Goal: Information Seeking & Learning: Learn about a topic

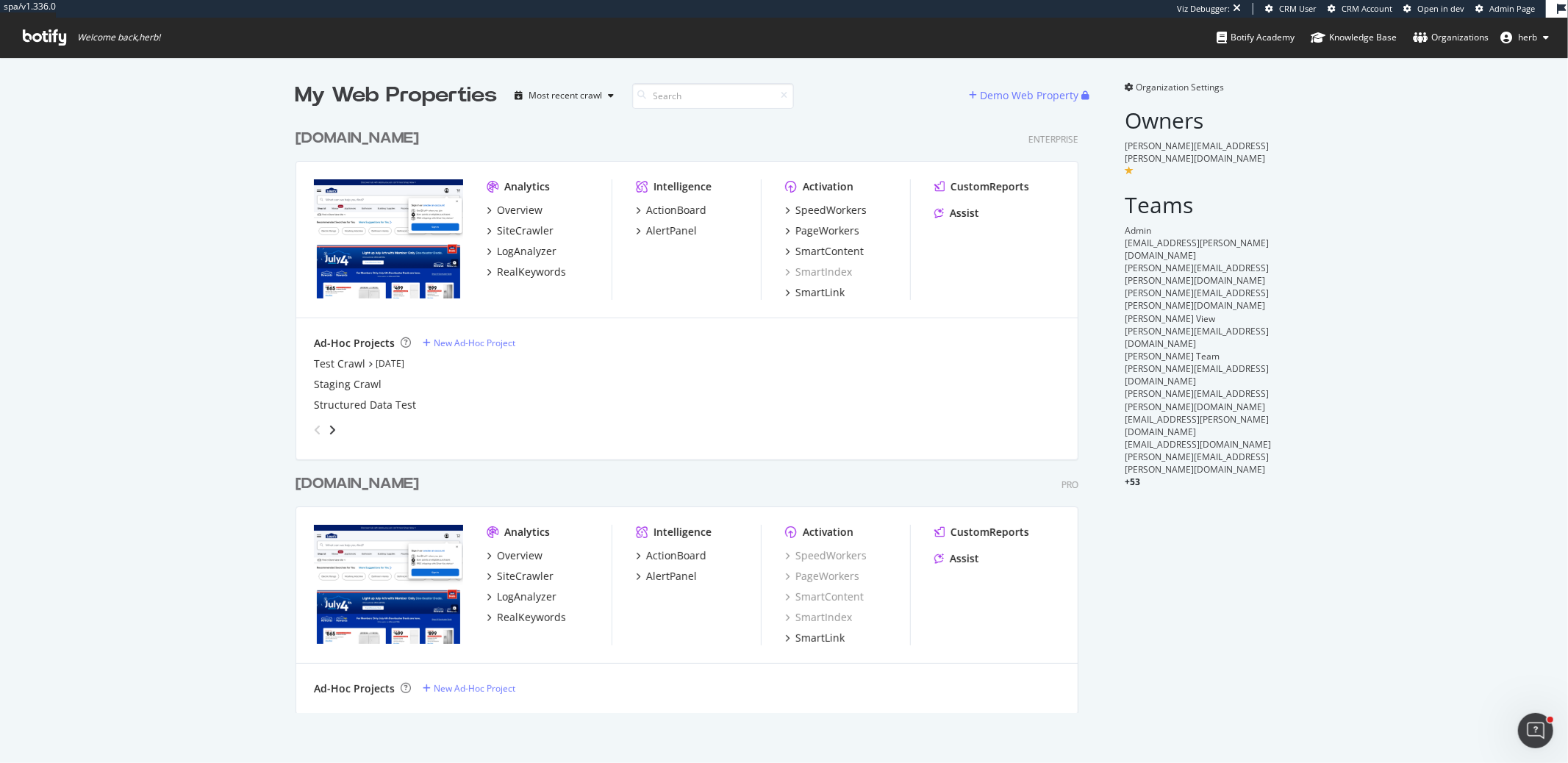
scroll to position [602, 794]
click at [536, 252] on div "LogAnalyzer" at bounding box center [526, 251] width 60 height 15
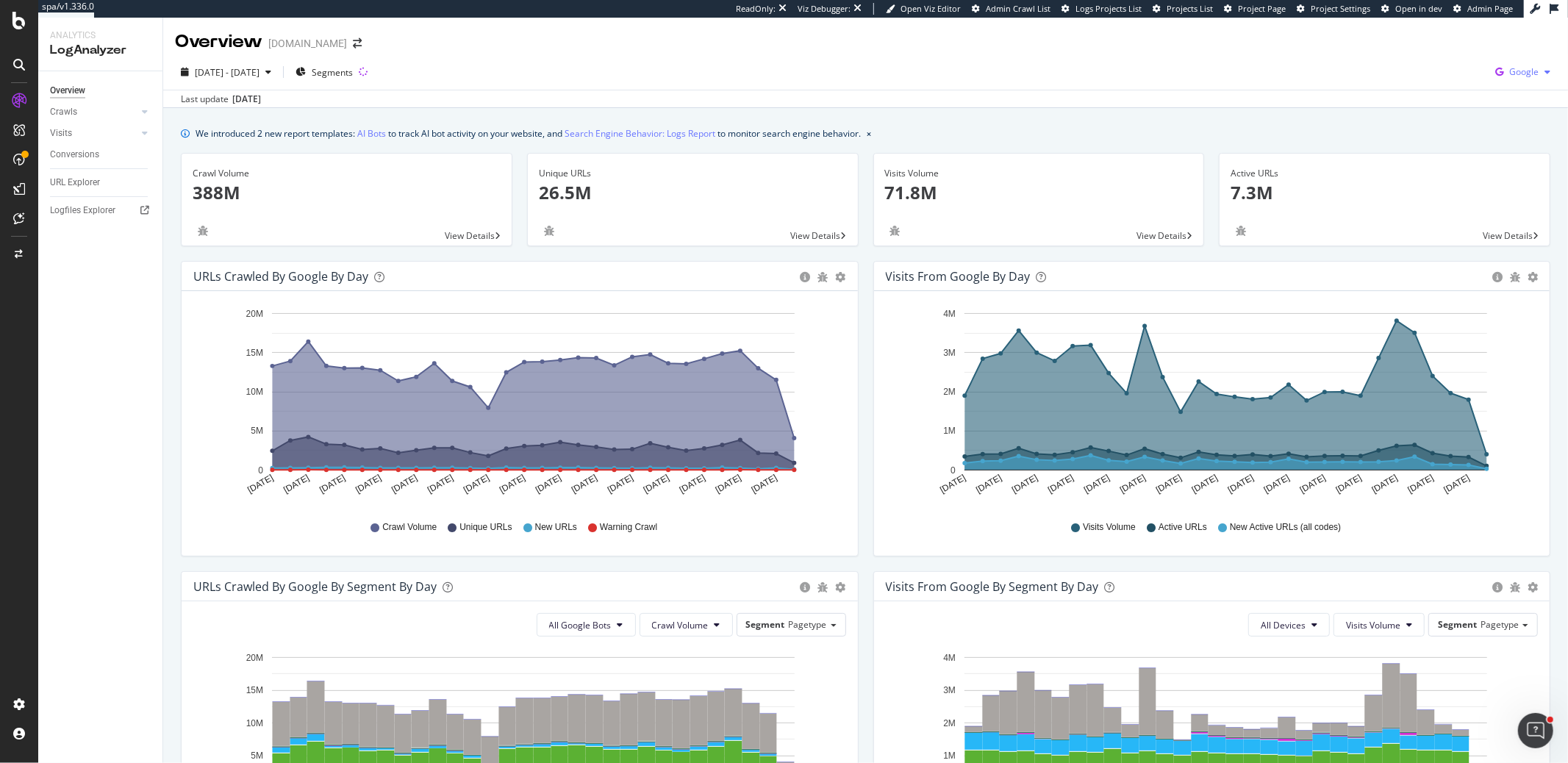
click at [1541, 70] on div "button" at bounding box center [1548, 72] width 18 height 9
click at [1433, 109] on span "Other AI Bots" at bounding box center [1450, 113] width 55 height 13
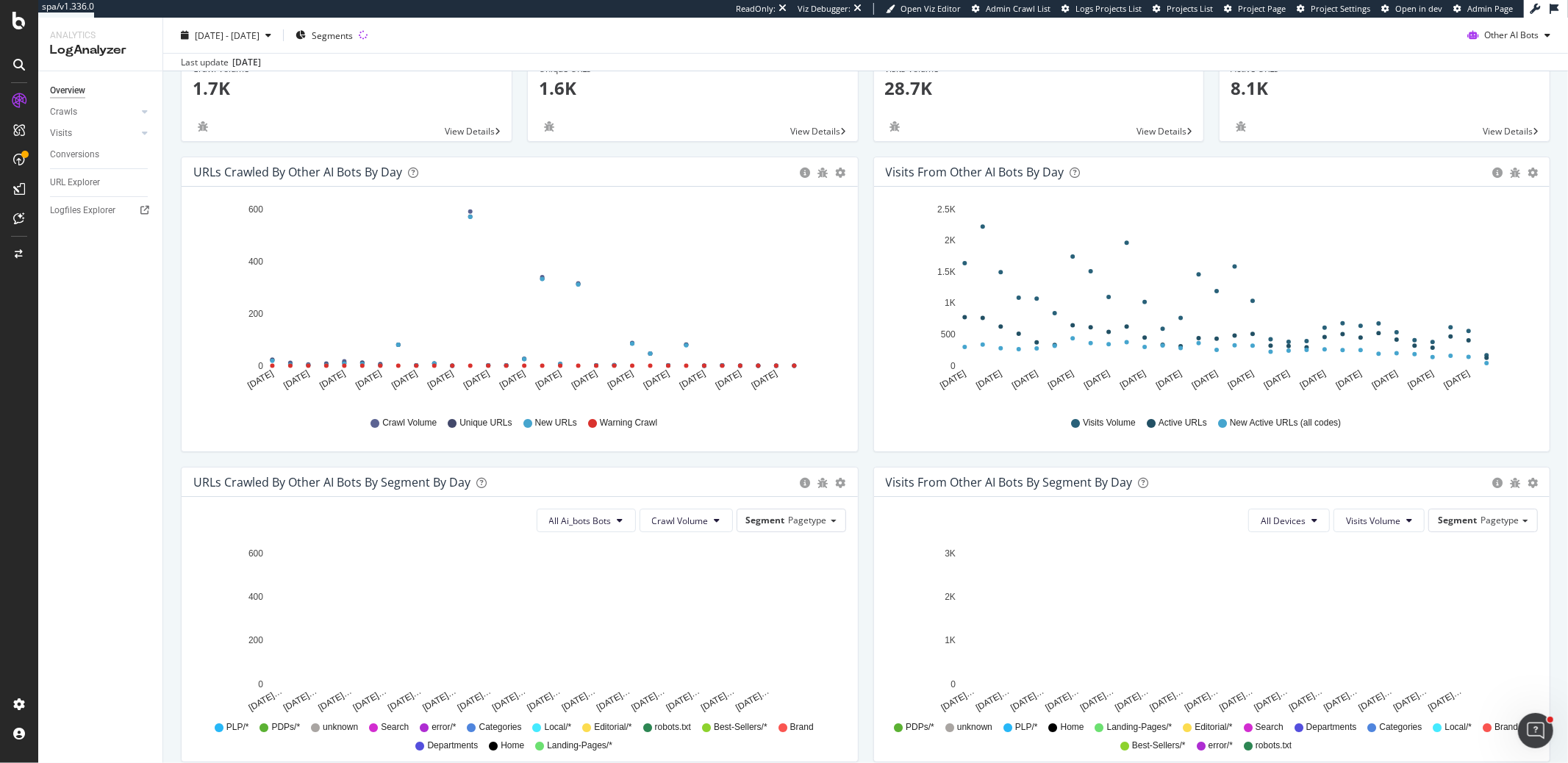
scroll to position [52, 0]
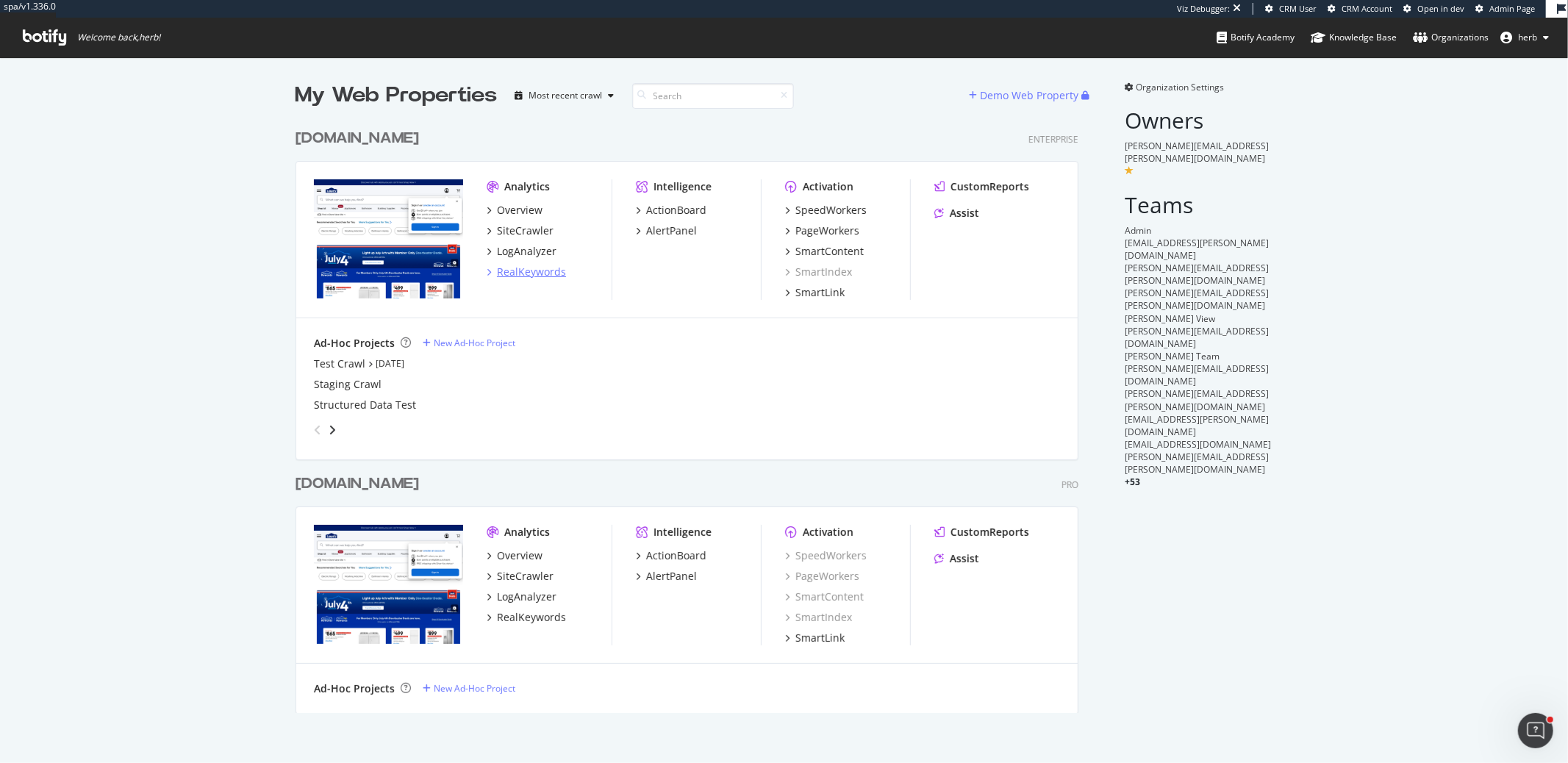
click at [515, 268] on div "RealKeywords" at bounding box center [531, 272] width 69 height 15
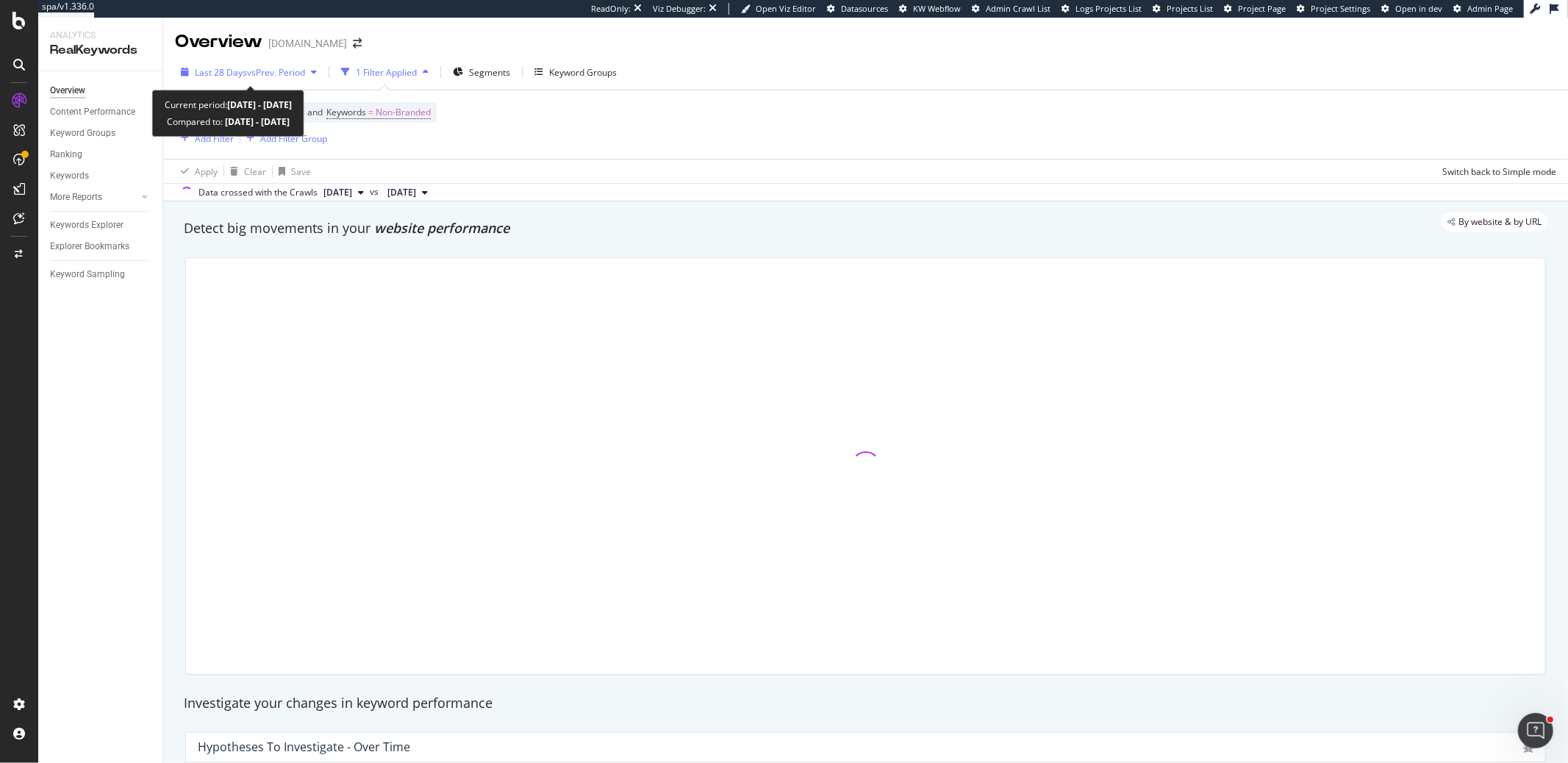
click at [233, 70] on span "Last 28 Days" at bounding box center [221, 72] width 52 height 12
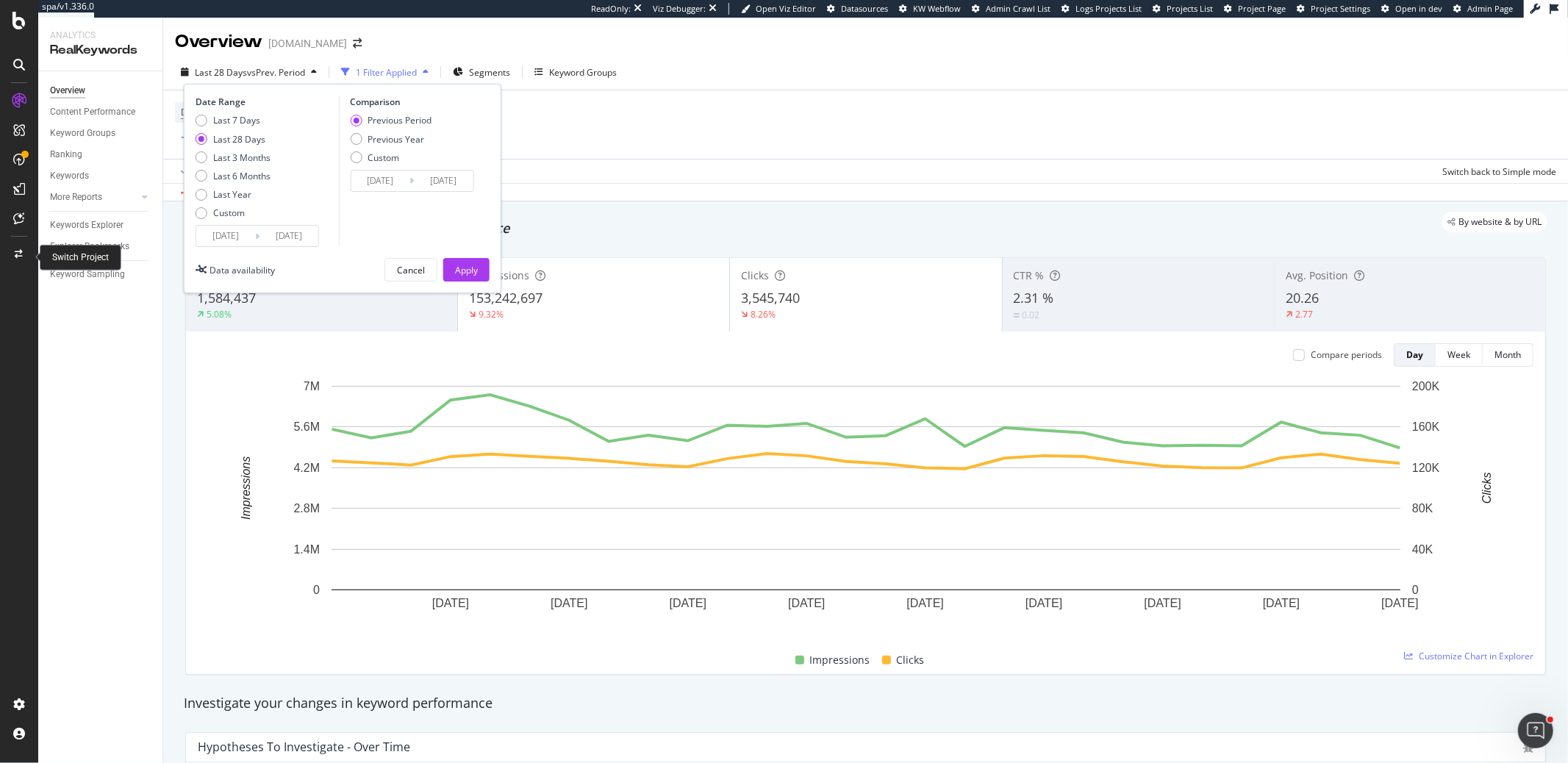
click at [17, 254] on icon at bounding box center [20, 254] width 8 height 9
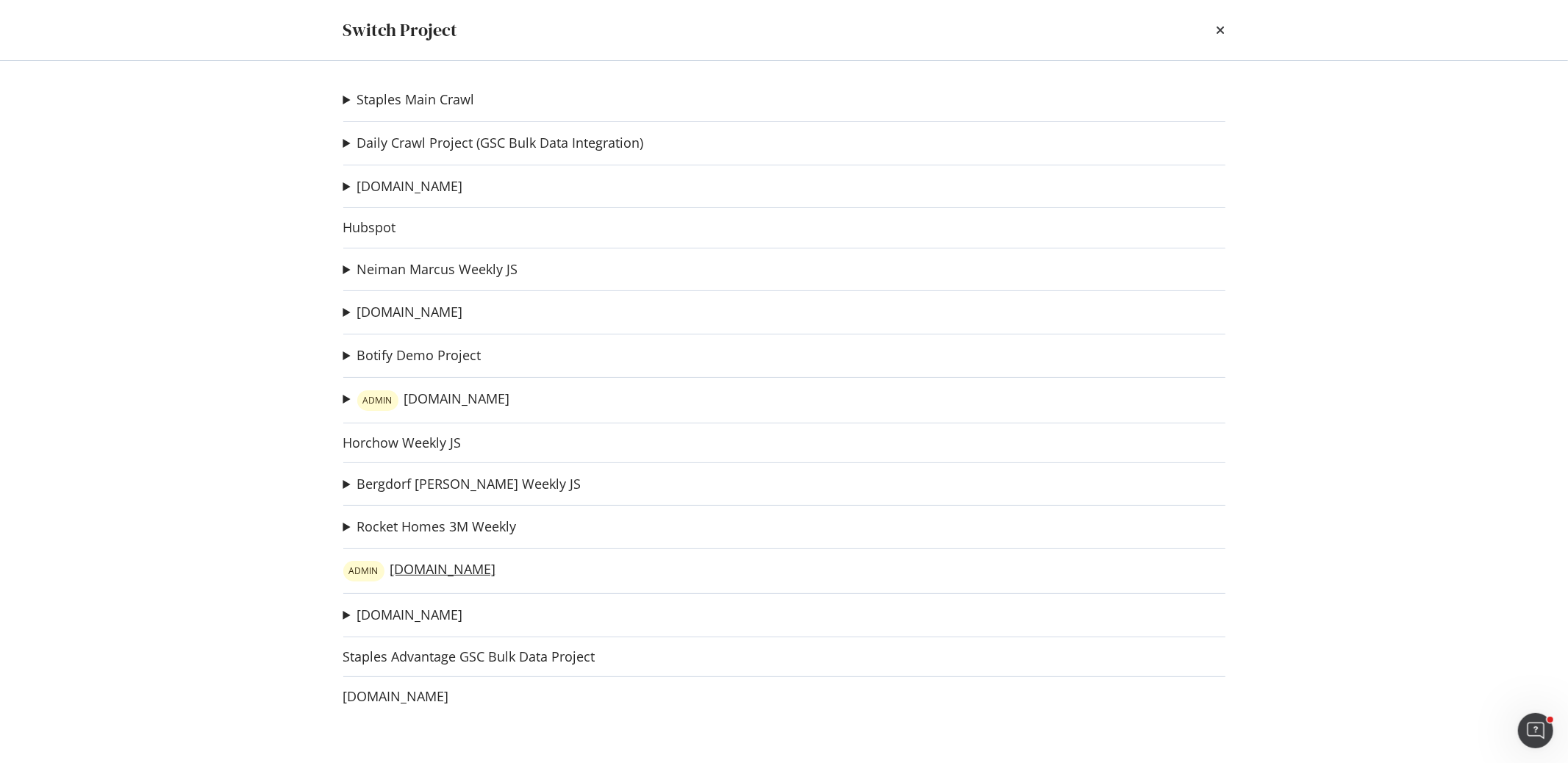
click at [451, 561] on link "ADMIN www.lowessecondary.com" at bounding box center [419, 570] width 153 height 20
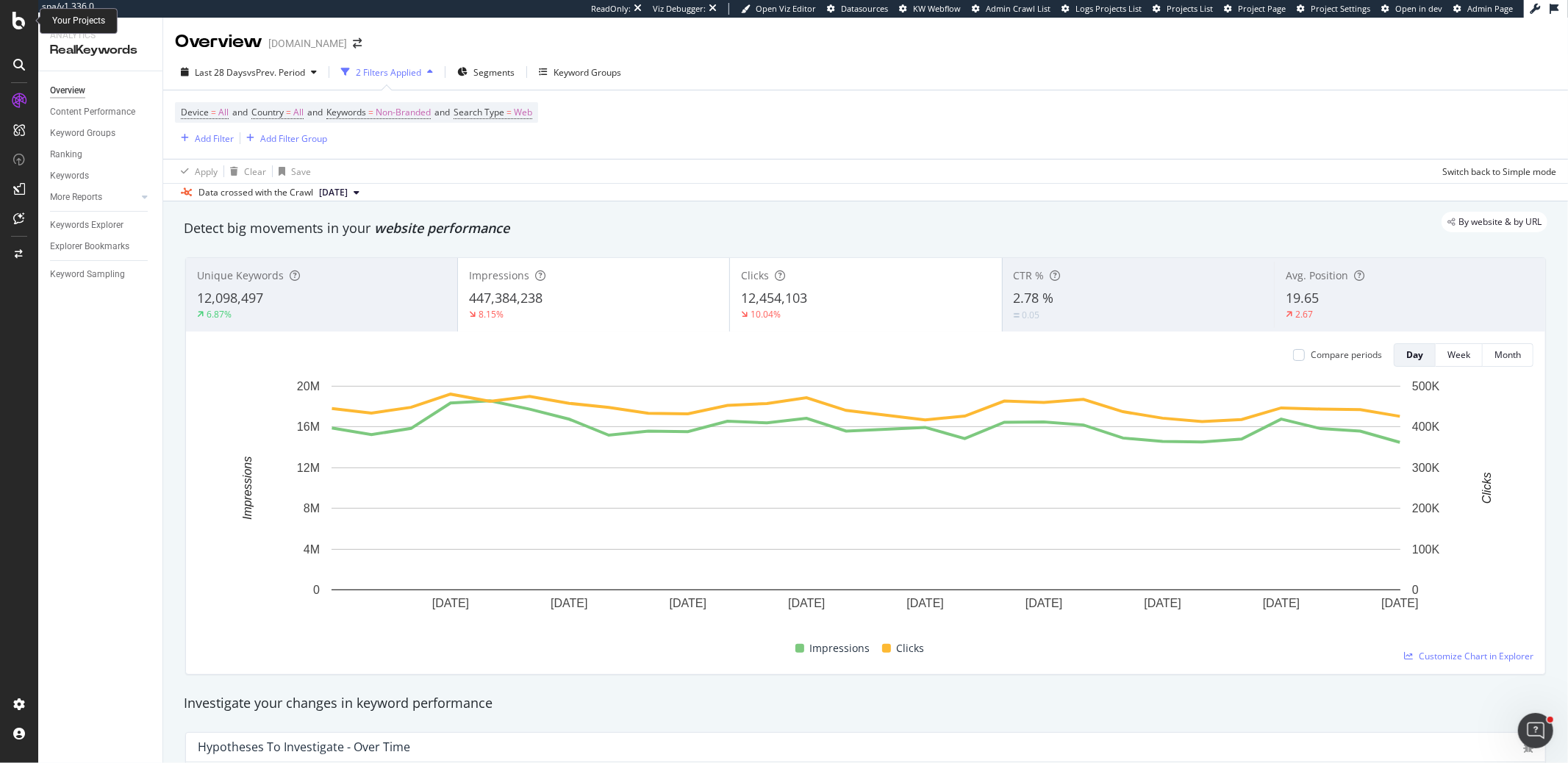
click at [20, 20] on icon at bounding box center [19, 20] width 13 height 18
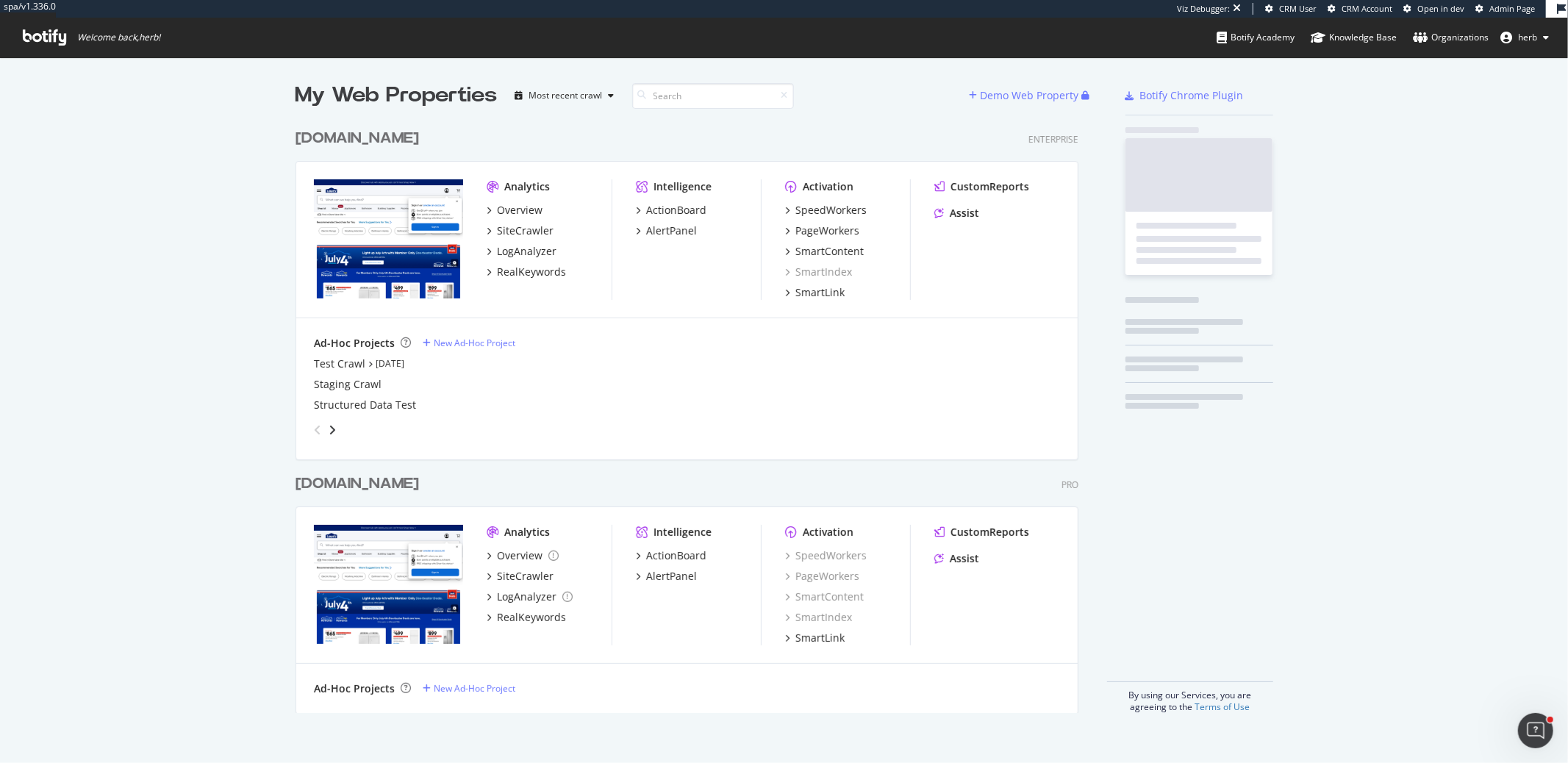
scroll to position [602, 794]
